Goal: Information Seeking & Learning: Stay updated

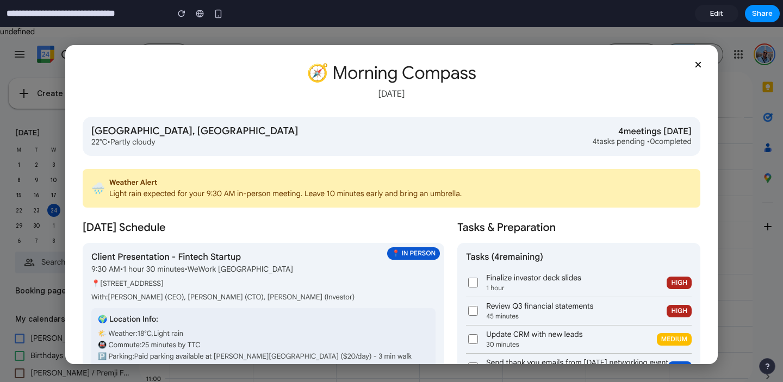
click at [753, 76] on div "× 🧭 Morning Compass [DATE] [GEOGRAPHIC_DATA], [GEOGRAPHIC_DATA] 22°C • Partly c…" at bounding box center [391, 204] width 783 height 355
click at [700, 61] on button "×" at bounding box center [698, 65] width 22 height 22
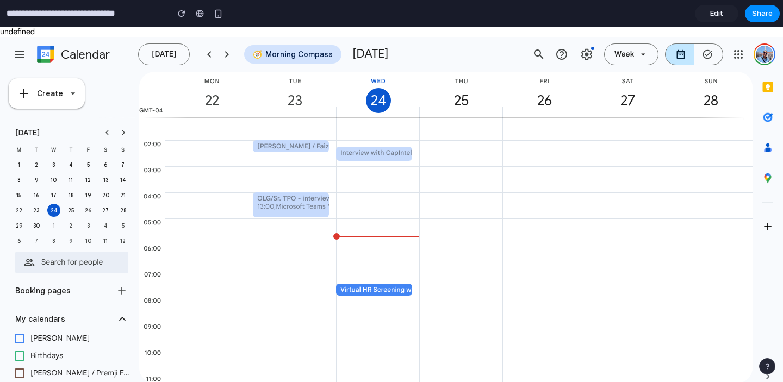
scroll to position [265, 0]
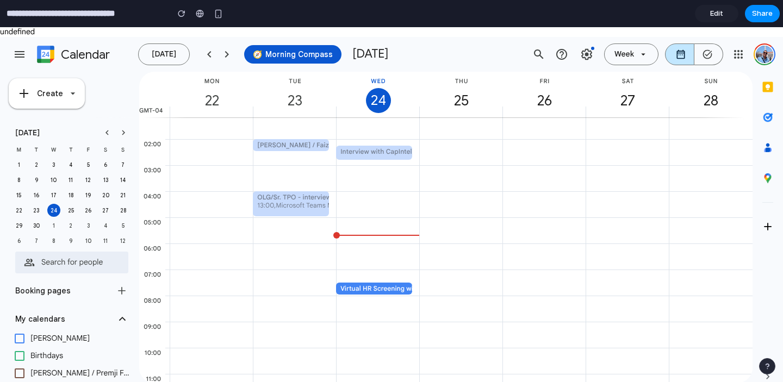
click at [289, 59] on button "🧭 Morning Compass" at bounding box center [292, 54] width 97 height 18
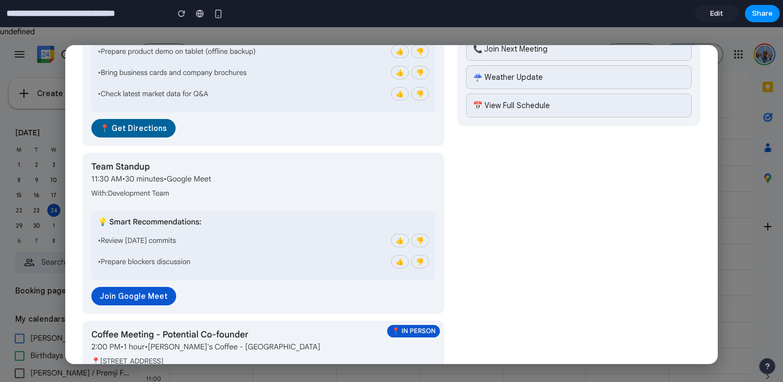
scroll to position [0, 0]
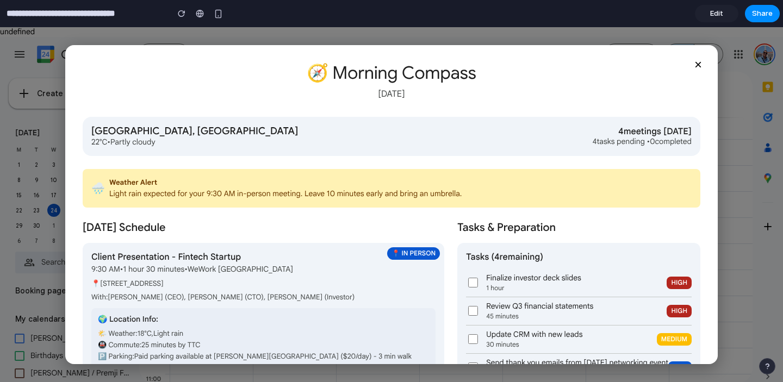
click at [710, 15] on link "Edit" at bounding box center [717, 13] width 44 height 17
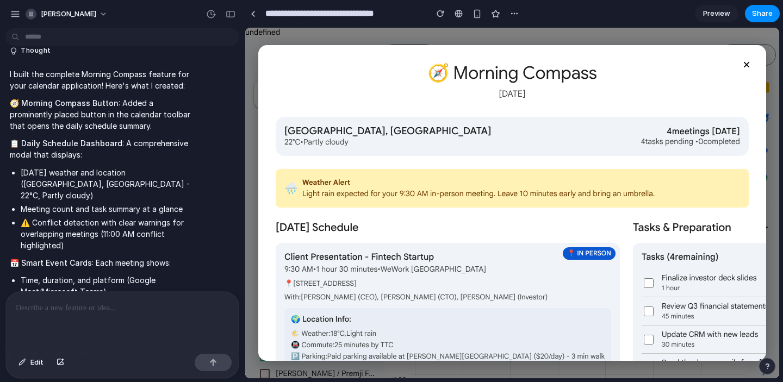
scroll to position [303, 0]
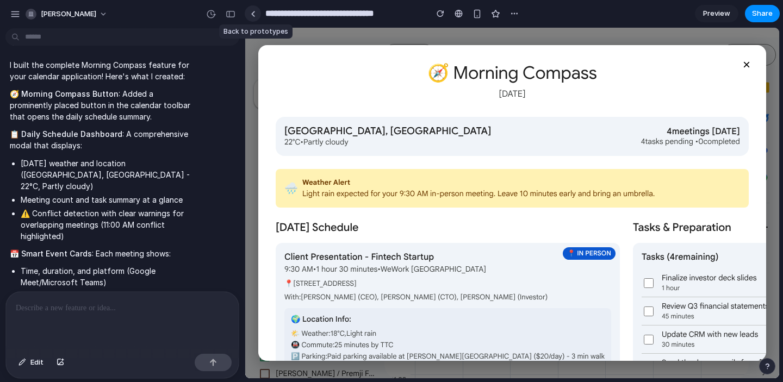
click at [258, 12] on link at bounding box center [253, 13] width 16 height 16
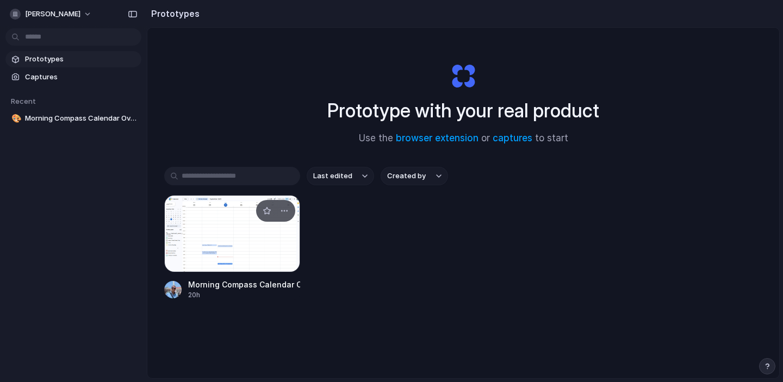
click at [237, 229] on div at bounding box center [232, 233] width 136 height 77
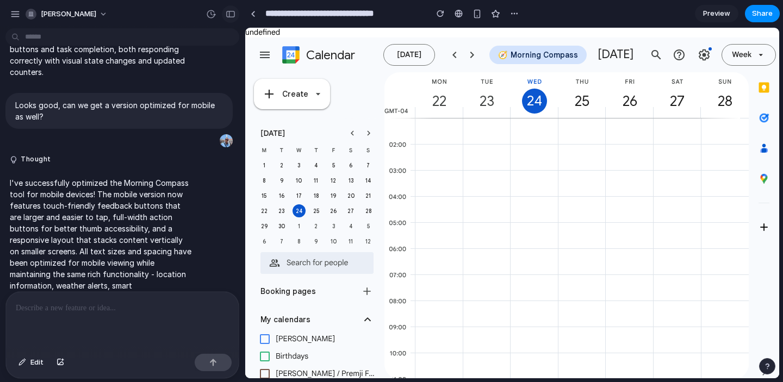
click at [235, 11] on button "button" at bounding box center [230, 13] width 17 height 17
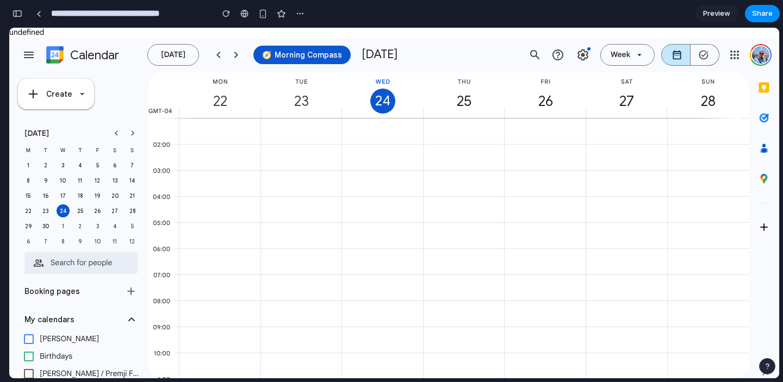
click at [332, 57] on button "🧭 Morning Compass" at bounding box center [301, 55] width 97 height 18
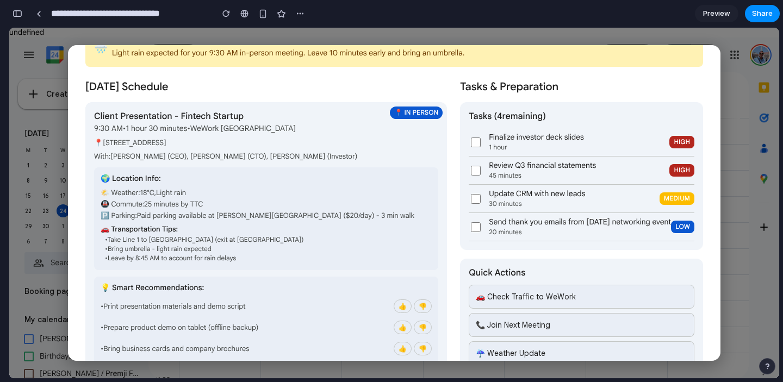
scroll to position [121, 0]
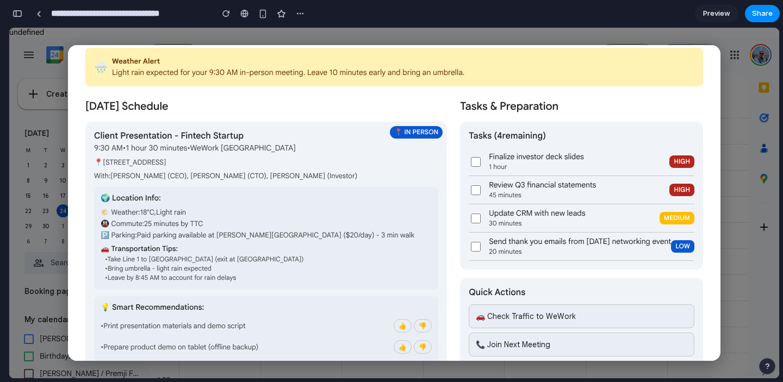
click at [752, 192] on div "× 🧭 Morning Compass [DATE] [GEOGRAPHIC_DATA], [GEOGRAPHIC_DATA] 22°C • Partly c…" at bounding box center [394, 203] width 770 height 351
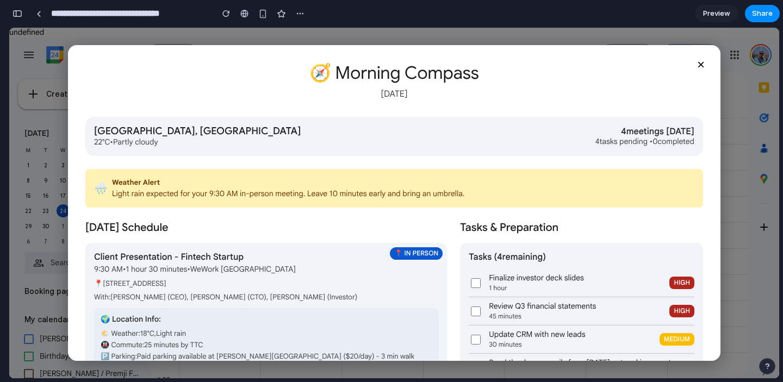
click at [692, 65] on button "×" at bounding box center [701, 65] width 22 height 22
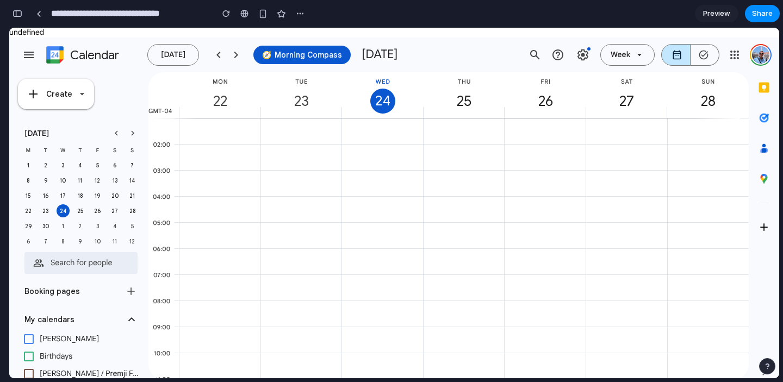
click at [288, 52] on button "🧭 Morning Compass" at bounding box center [301, 55] width 97 height 18
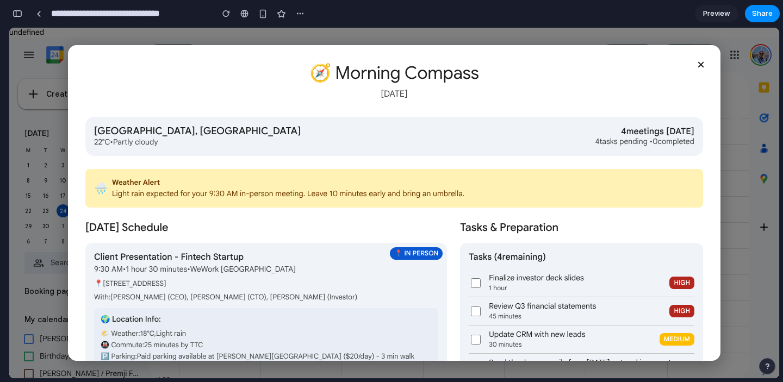
click at [698, 63] on button "×" at bounding box center [701, 65] width 22 height 22
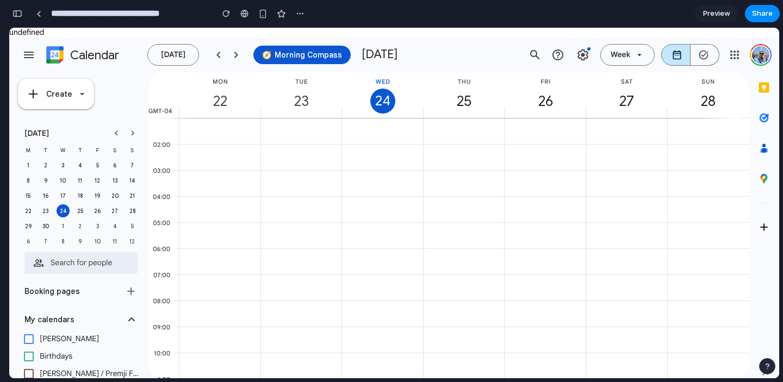
click at [295, 55] on button "🧭 Morning Compass" at bounding box center [301, 55] width 97 height 18
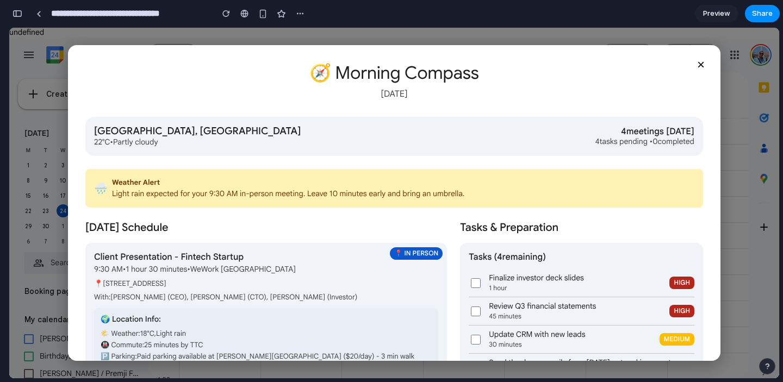
click at [695, 66] on button "×" at bounding box center [701, 65] width 22 height 22
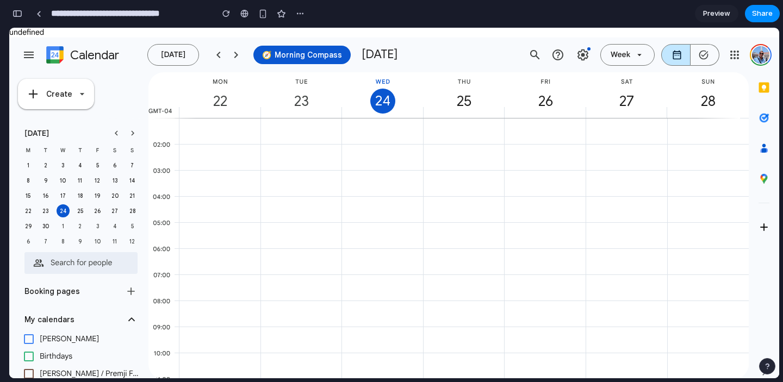
click at [327, 49] on button "🧭 Morning Compass" at bounding box center [301, 55] width 97 height 18
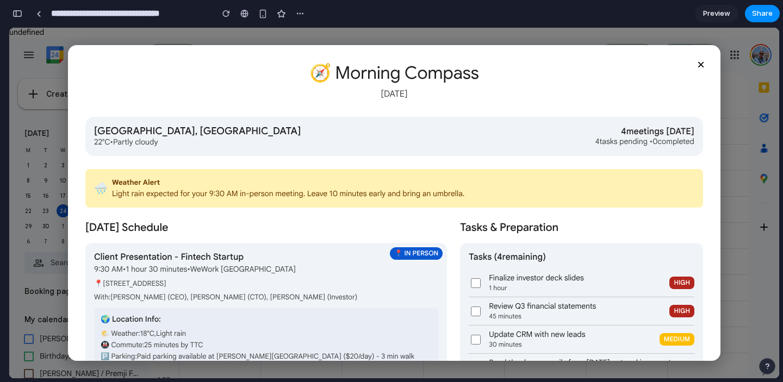
click at [698, 62] on button "×" at bounding box center [701, 65] width 22 height 22
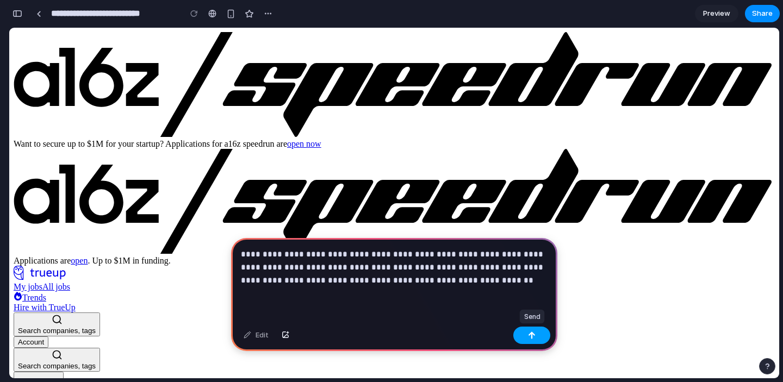
click at [541, 339] on button "button" at bounding box center [531, 335] width 37 height 17
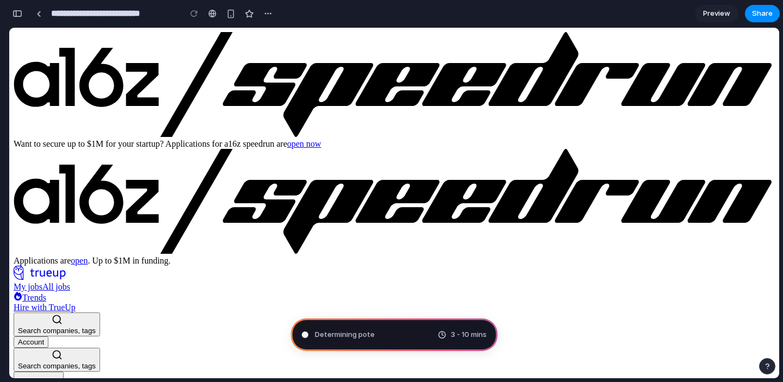
type input "**********"
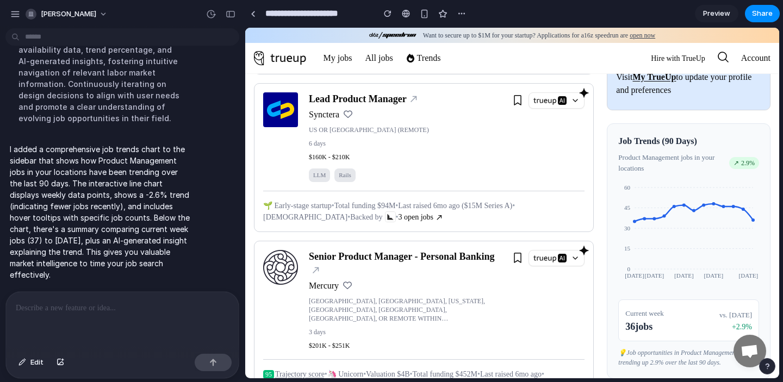
scroll to position [696, 0]
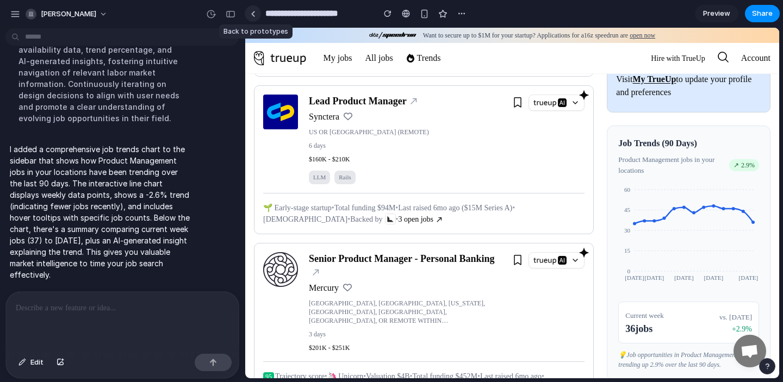
click at [255, 15] on div at bounding box center [253, 14] width 5 height 6
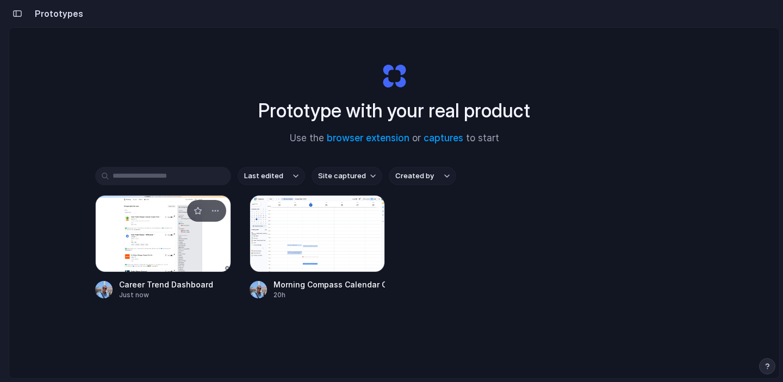
click at [184, 230] on div at bounding box center [163, 233] width 136 height 77
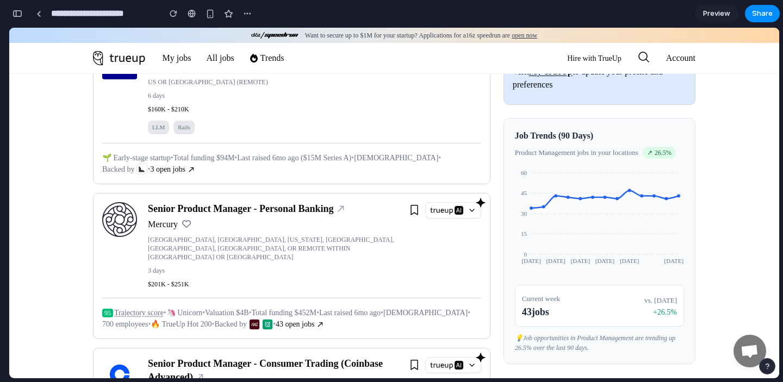
scroll to position [704, 0]
click at [628, 202] on icon "Jul 3 Jul 17 Jul 31 Aug 14 Aug 28 Sep 25 0 15 30 45 60" at bounding box center [599, 221] width 169 height 109
click at [604, 202] on icon "Jul 3 Jul 17 Jul 31 Aug 14 Aug 28 Sep 25 0 15 30 45 60" at bounding box center [599, 221] width 169 height 109
click at [559, 202] on icon "Jul 3 Jul 17 Jul 31 Aug 14 Aug 28 Sep 25 0 15 30 45 60" at bounding box center [599, 221] width 169 height 109
click at [301, 207] on link "Senior Product Manager - Personal Banking" at bounding box center [247, 208] width 198 height 11
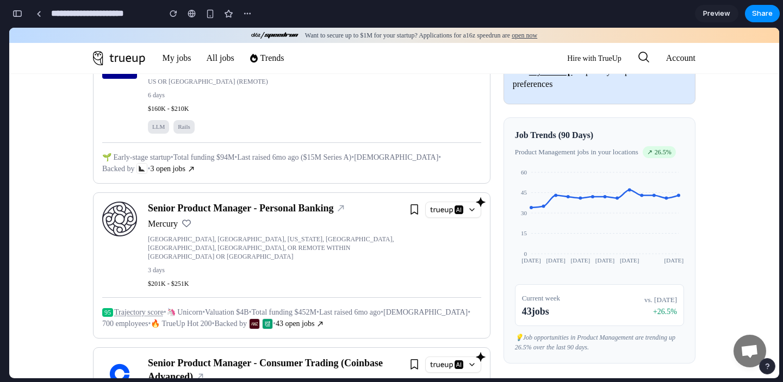
click at [378, 226] on div "Mercury" at bounding box center [274, 224] width 253 height 13
click at [308, 207] on link "Senior Product Manager - Personal Banking" at bounding box center [247, 209] width 198 height 11
click at [387, 214] on div "Senior Product Manager - Personal Banking" at bounding box center [274, 210] width 253 height 14
click at [446, 213] on button at bounding box center [453, 211] width 56 height 16
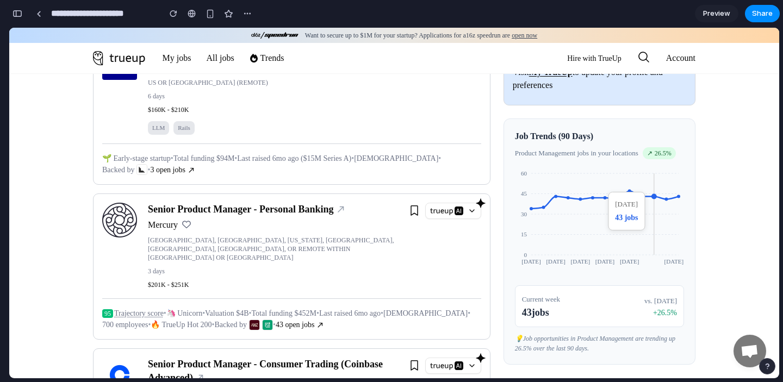
click at [655, 168] on icon "Jul 3 Jul 17 Jul 31 Aug 14 Aug 28 Sep 25 0 15 30 45 60" at bounding box center [599, 222] width 169 height 109
click at [662, 147] on div "Job Trends (90 Days) Product Management jobs in your locations ↗ 26.5 % Jul 3 J…" at bounding box center [600, 242] width 192 height 246
click at [662, 147] on div "↗ 26.5 %" at bounding box center [659, 153] width 33 height 12
click at [661, 148] on span "26.5 %" at bounding box center [663, 153] width 17 height 10
click at [539, 295] on span "Current week" at bounding box center [541, 299] width 38 height 8
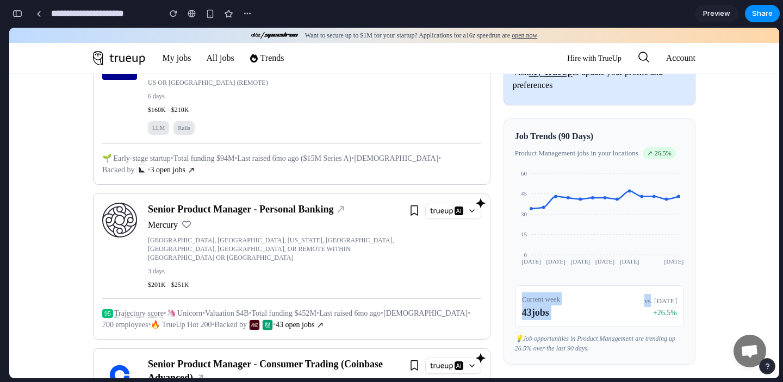
drag, startPoint x: 539, startPoint y: 287, endPoint x: 601, endPoint y: 287, distance: 61.5
click at [601, 293] on div "Current week 43 jobs vs. 90 days ago + 26.5 %" at bounding box center [599, 307] width 155 height 28
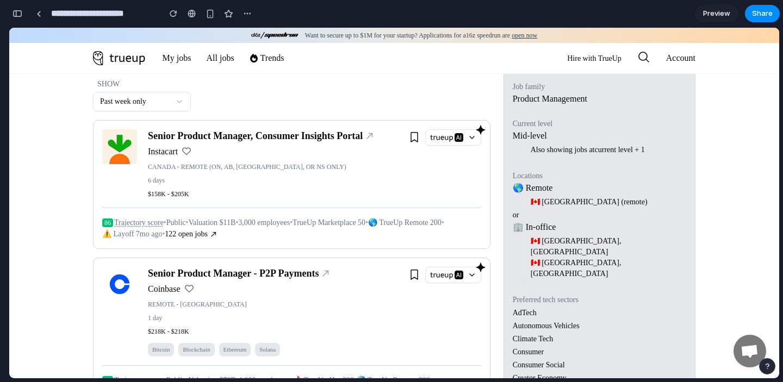
scroll to position [0, 0]
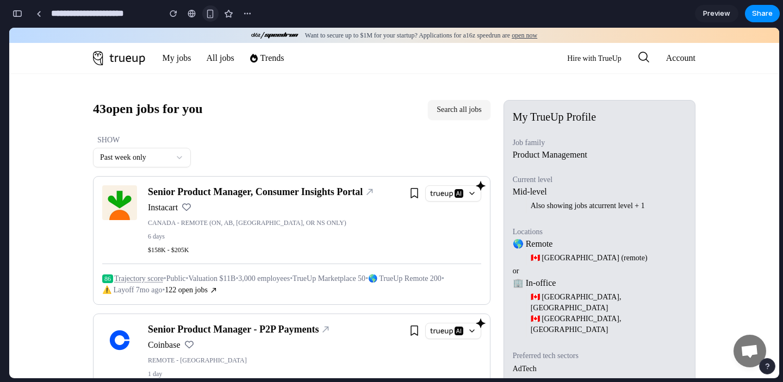
click at [212, 10] on div "button" at bounding box center [210, 13] width 9 height 9
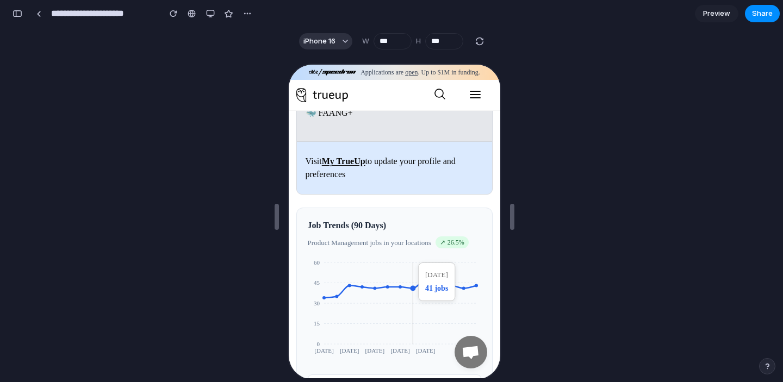
scroll to position [4491, 0]
click at [210, 15] on div "button" at bounding box center [210, 13] width 9 height 9
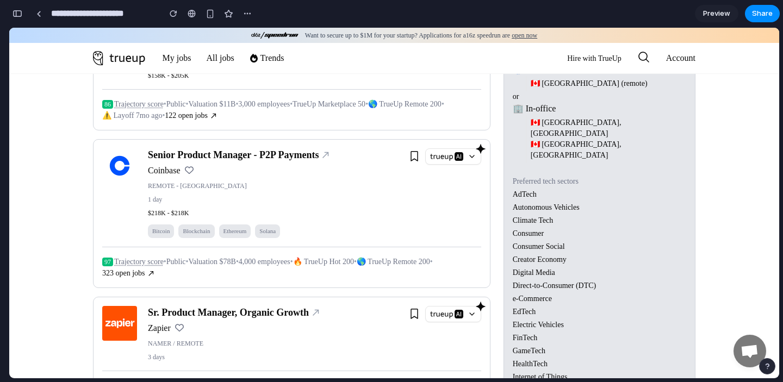
scroll to position [0, 0]
